Goal: Task Accomplishment & Management: Manage account settings

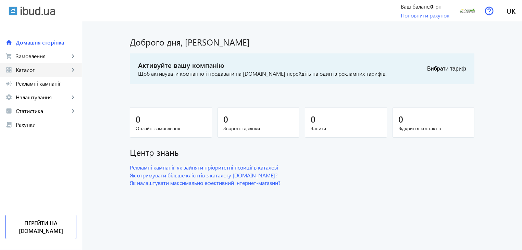
click at [72, 68] on mat-icon "keyboard_arrow_right" at bounding box center [72, 69] width 7 height 7
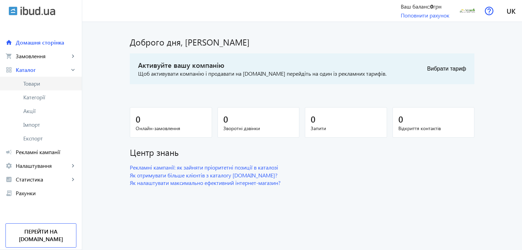
click at [55, 81] on span "Товари" at bounding box center [49, 83] width 53 height 7
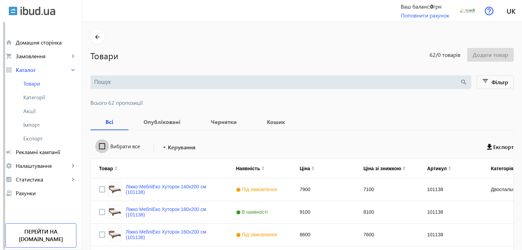
click at [100, 147] on input "Вибрати все" at bounding box center [102, 146] width 14 height 14
checkbox input "true"
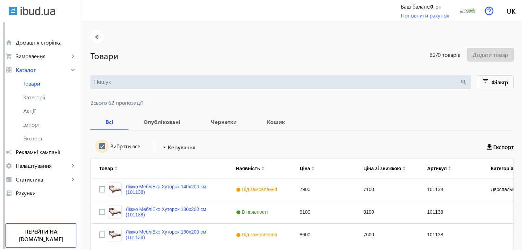
checkbox input "true"
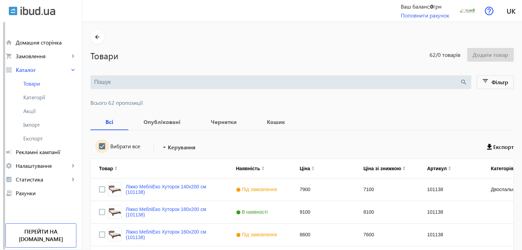
checkbox input "true"
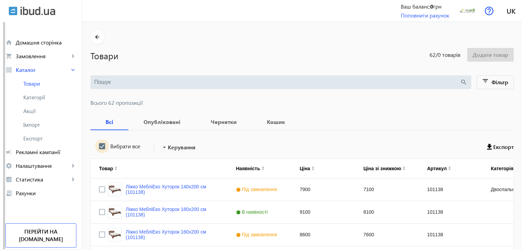
checkbox input "true"
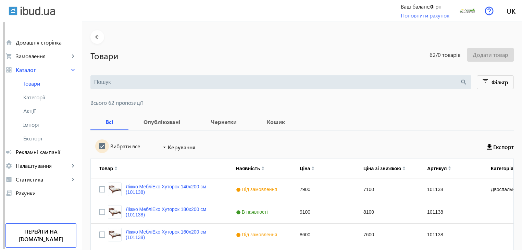
checkbox input "true"
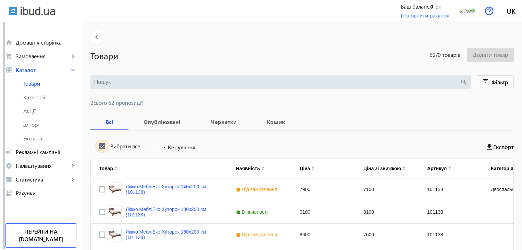
checkbox input "true"
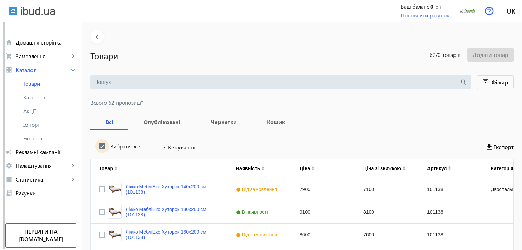
checkbox input "true"
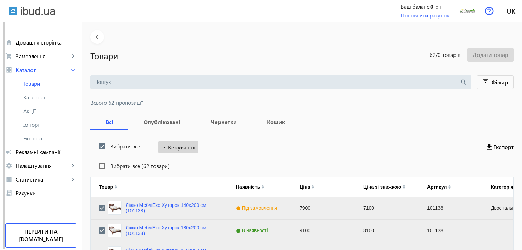
click at [179, 148] on span "Керування" at bounding box center [182, 147] width 28 height 8
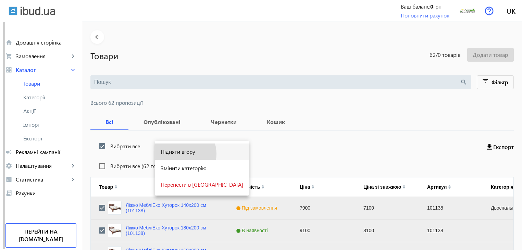
click at [179, 154] on span "Підняти вгору" at bounding box center [202, 151] width 82 height 5
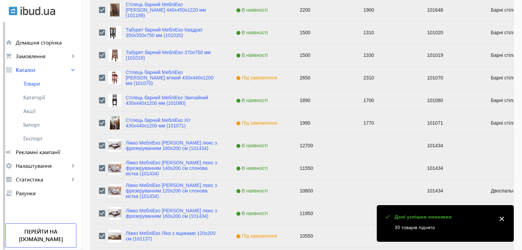
scroll to position [690, 0]
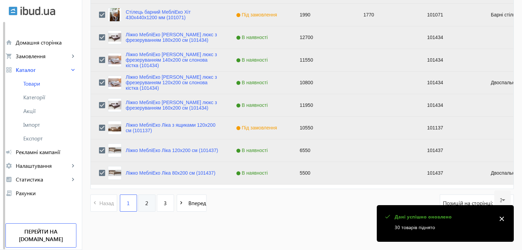
click at [145, 199] on span "2" at bounding box center [146, 203] width 3 height 8
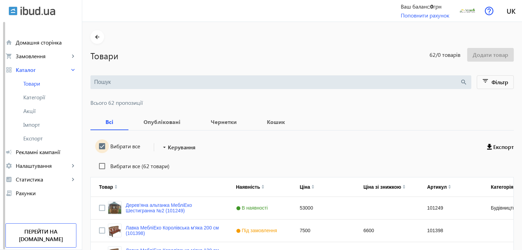
click at [97, 145] on input "Вибрати все" at bounding box center [102, 146] width 14 height 14
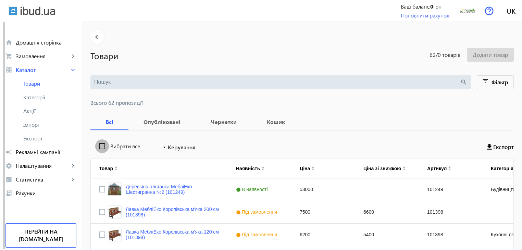
click at [97, 145] on input "Вибрати все" at bounding box center [102, 146] width 14 height 14
checkbox input "true"
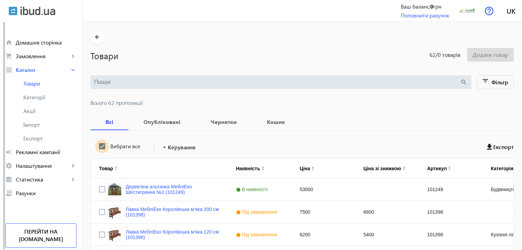
checkbox input "true"
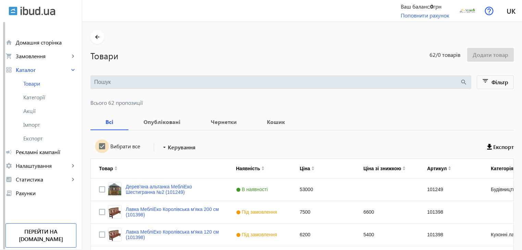
checkbox input "true"
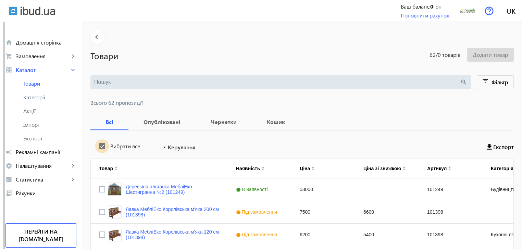
checkbox input "true"
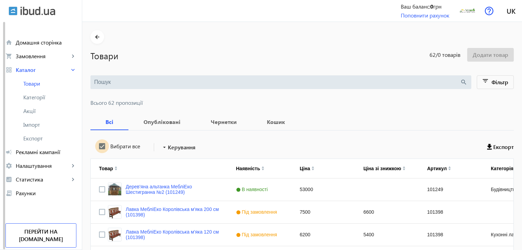
checkbox input "true"
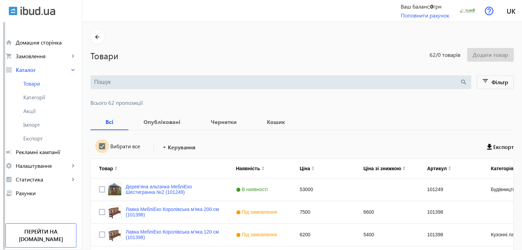
checkbox input "true"
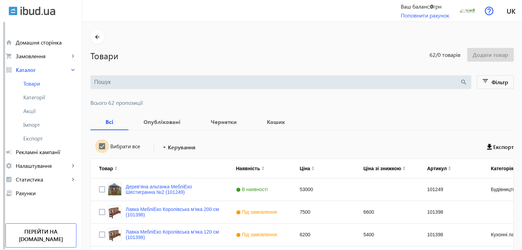
checkbox input "true"
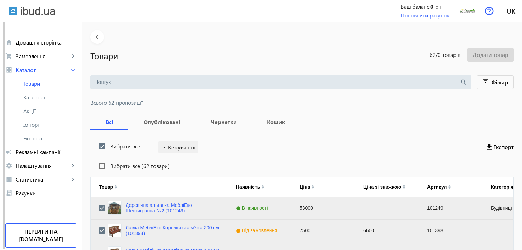
click at [171, 148] on span "Керування" at bounding box center [182, 147] width 28 height 8
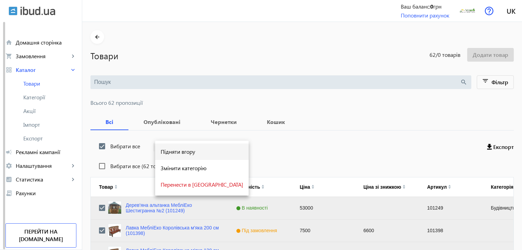
click at [176, 154] on span "Підняти вгору" at bounding box center [202, 151] width 82 height 5
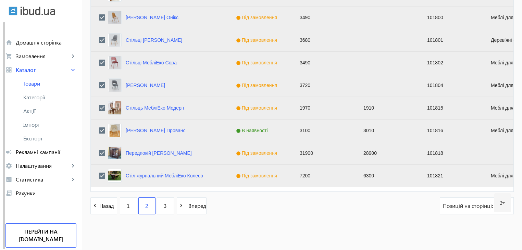
scroll to position [690, 0]
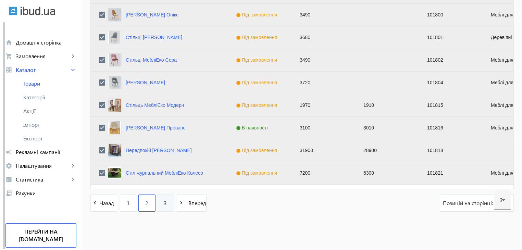
click at [164, 201] on link "3" at bounding box center [165, 202] width 17 height 17
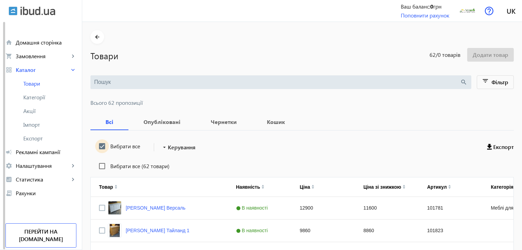
click at [99, 145] on input "Вибрати все" at bounding box center [102, 146] width 14 height 14
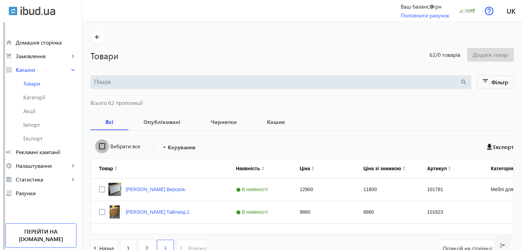
click at [99, 145] on input "Вибрати все" at bounding box center [102, 146] width 14 height 14
checkbox input "true"
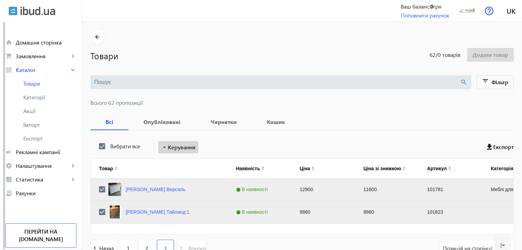
click at [168, 148] on span "Керування" at bounding box center [182, 147] width 28 height 8
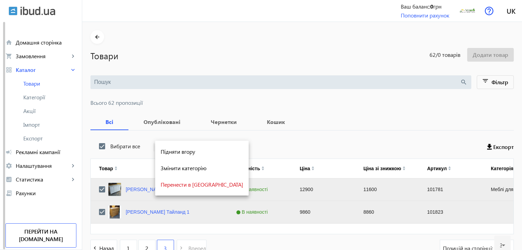
click at [171, 154] on span "Підняти вгору" at bounding box center [202, 151] width 82 height 5
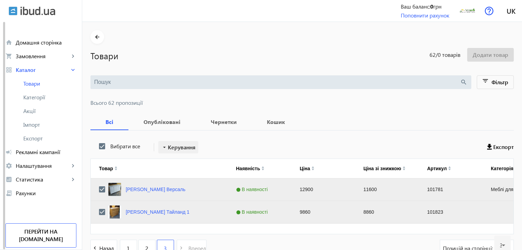
click at [175, 144] on span "Керування" at bounding box center [182, 147] width 28 height 8
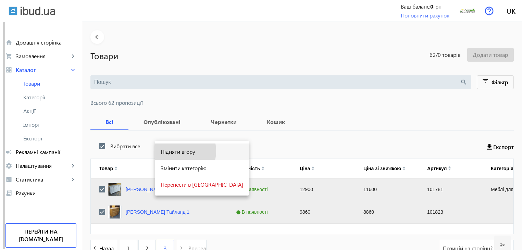
click at [174, 151] on span "Підняти вгору" at bounding box center [202, 151] width 82 height 5
